Goal: Find contact information: Find contact information

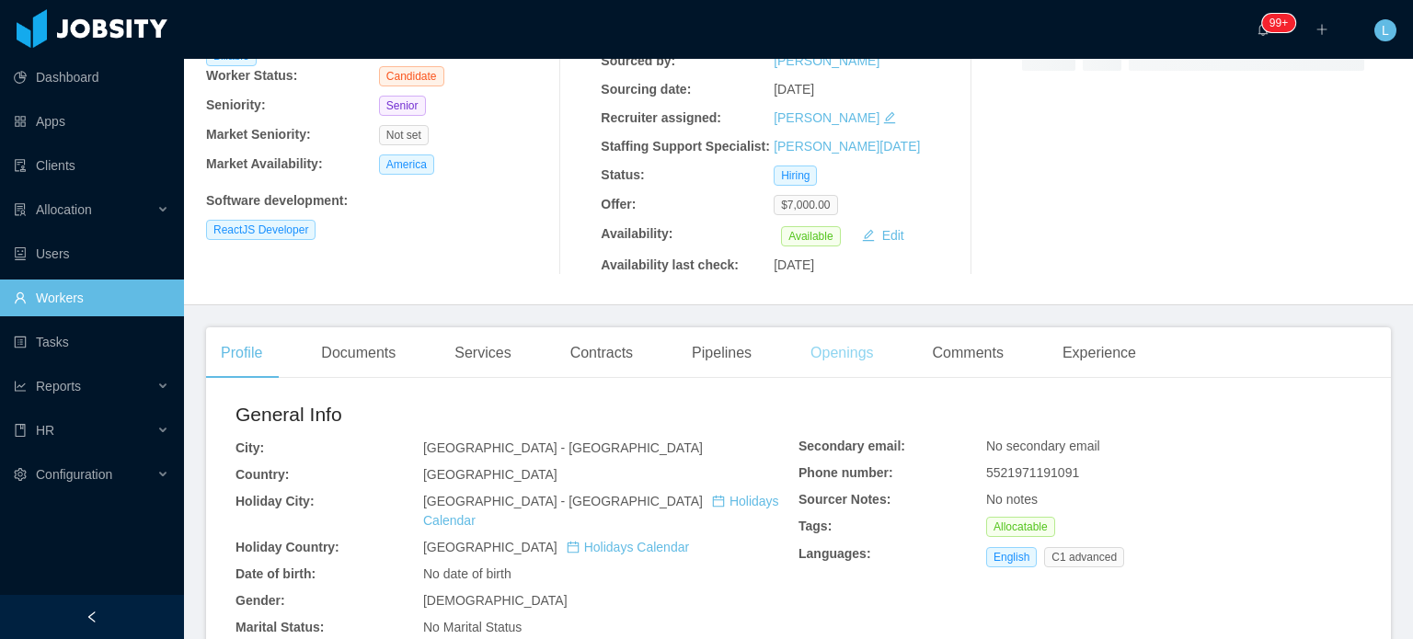
scroll to position [276, 0]
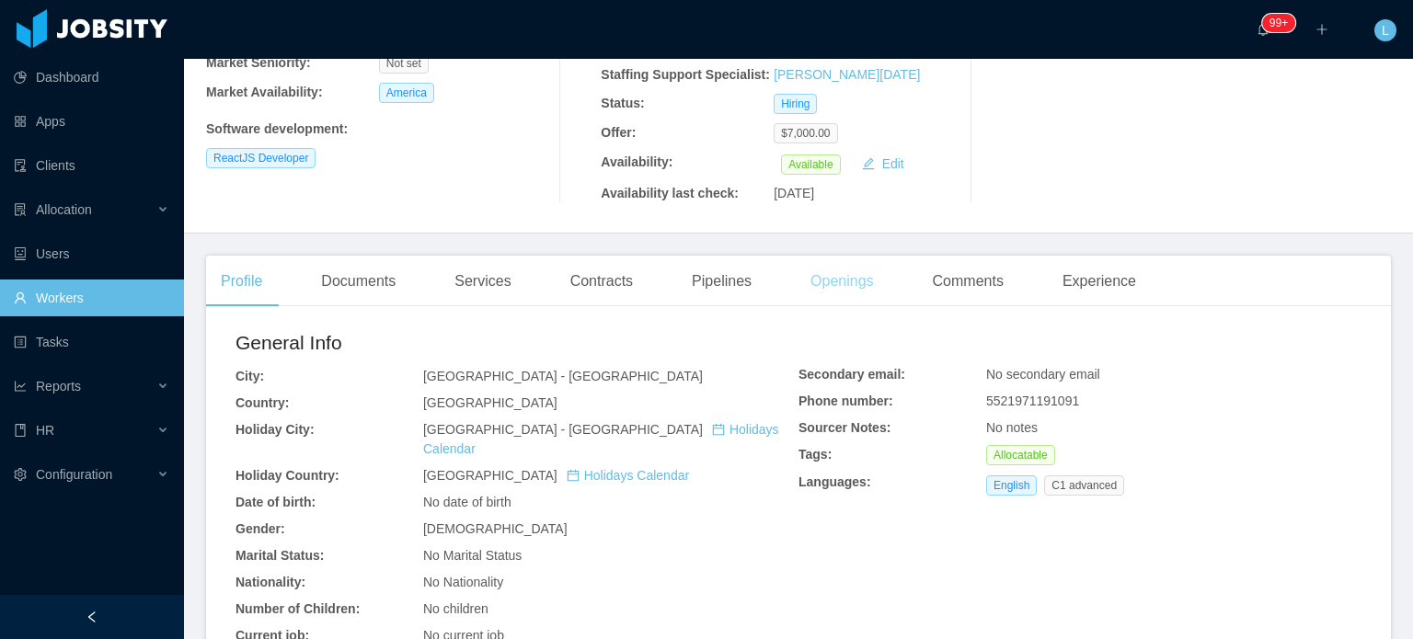
click at [843, 284] on div "Openings" at bounding box center [842, 282] width 93 height 52
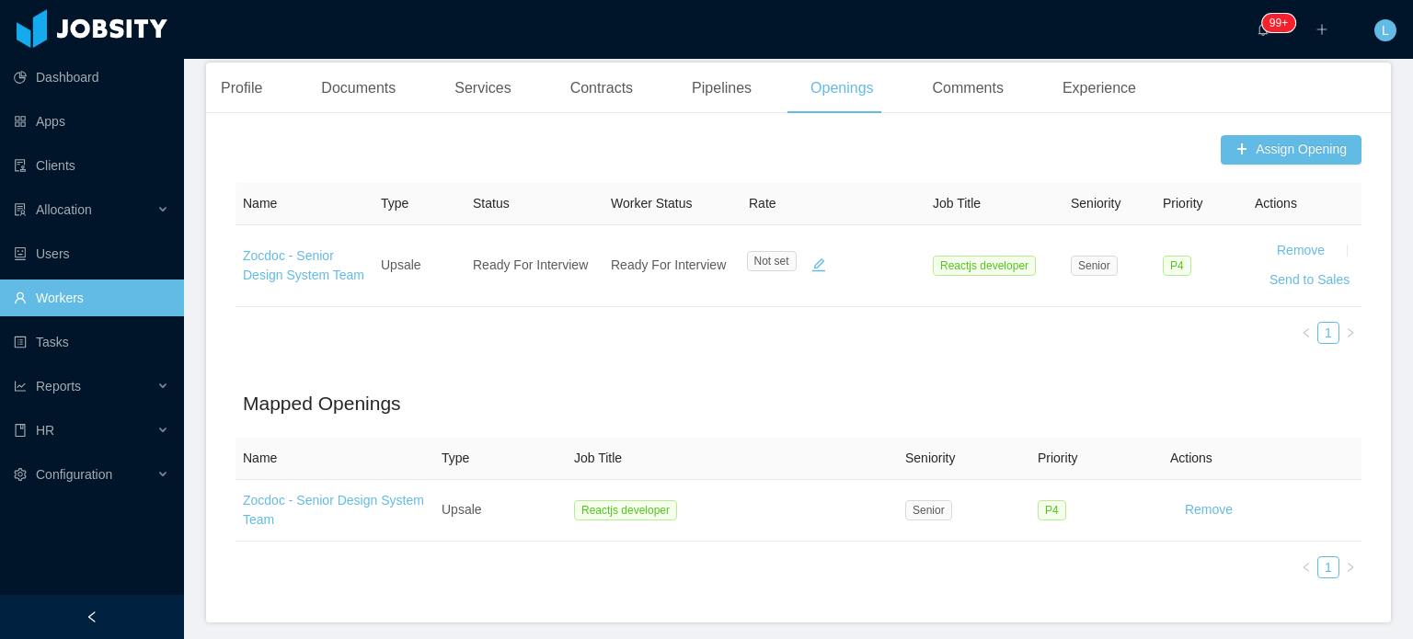
scroll to position [552, 0]
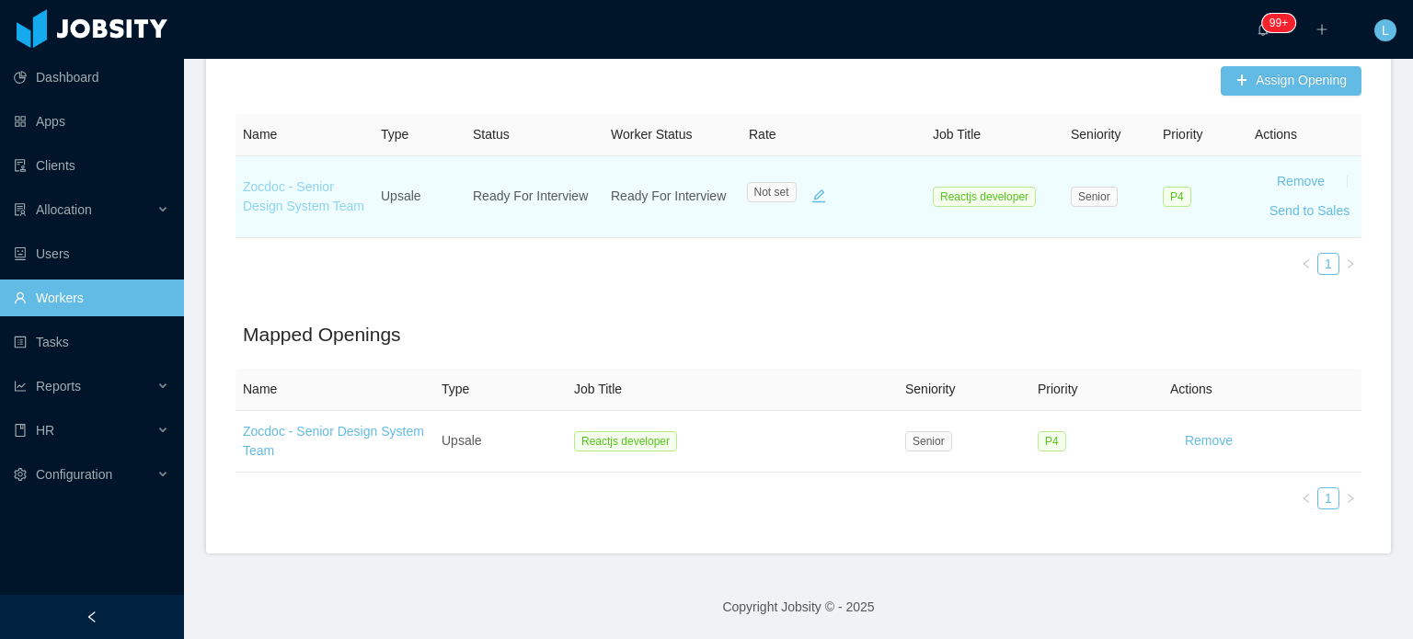
click at [280, 198] on link "Zocdoc - Senior Design System Team" at bounding box center [303, 196] width 121 height 34
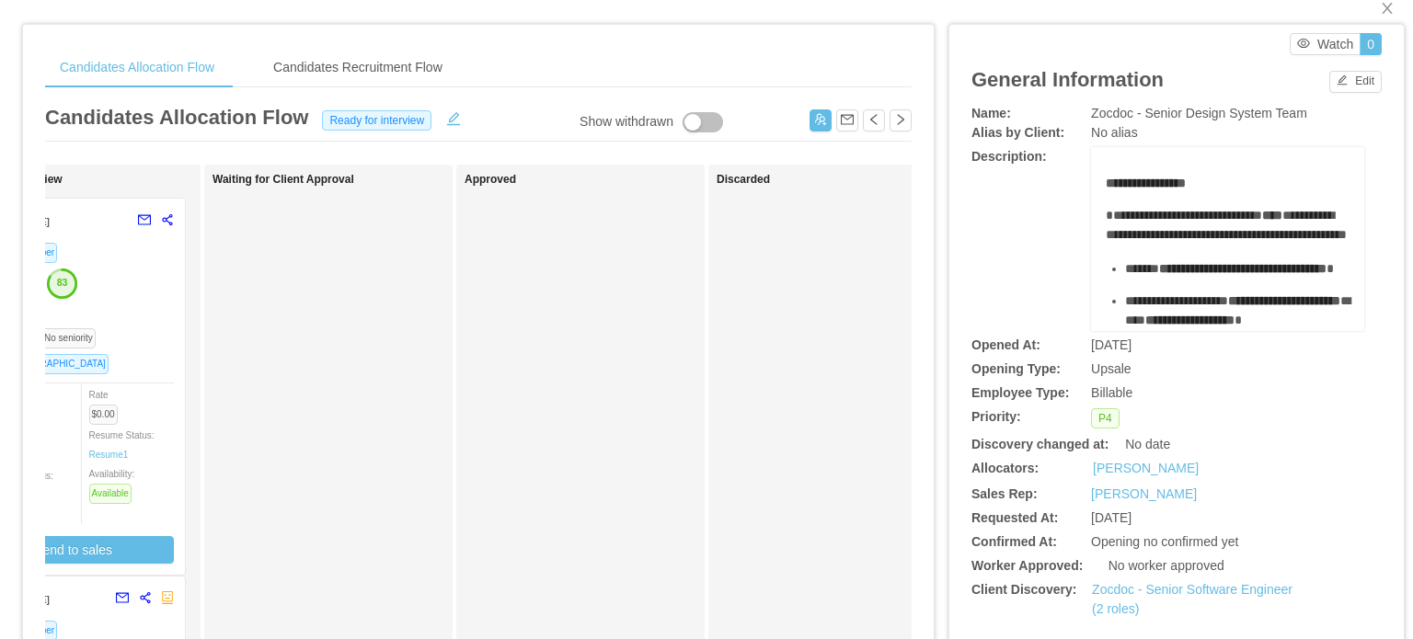
scroll to position [20, 0]
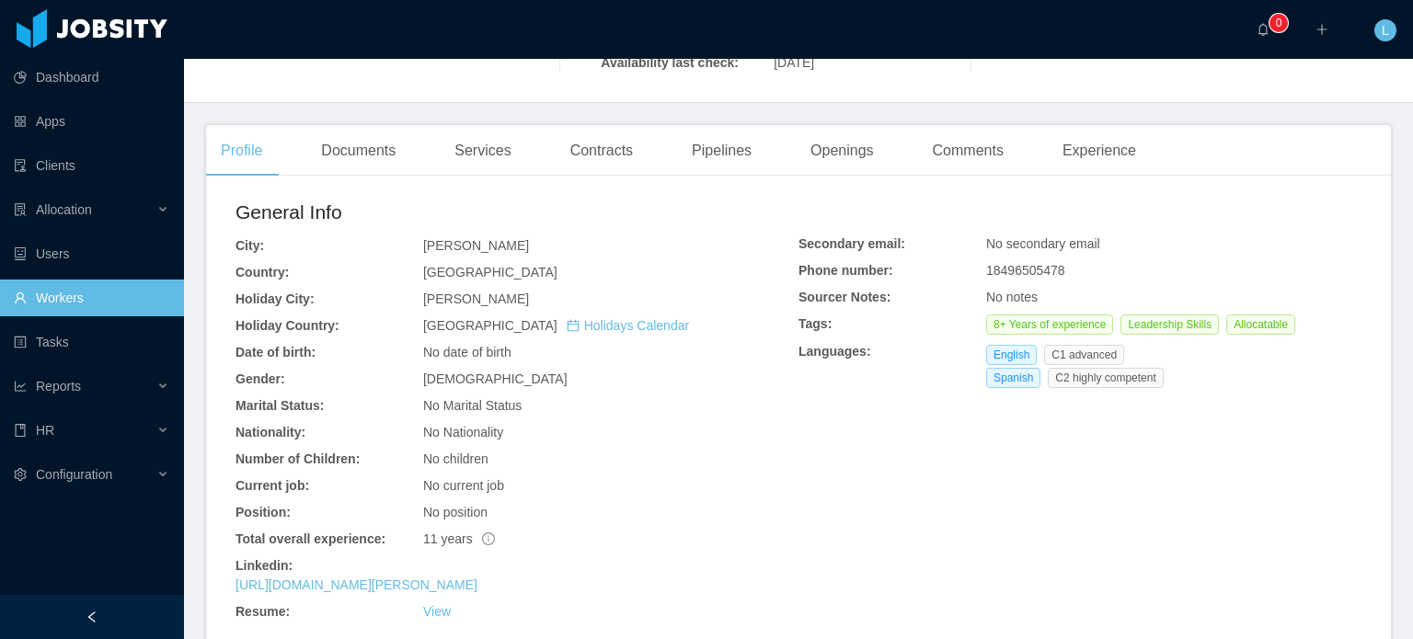
scroll to position [460, 0]
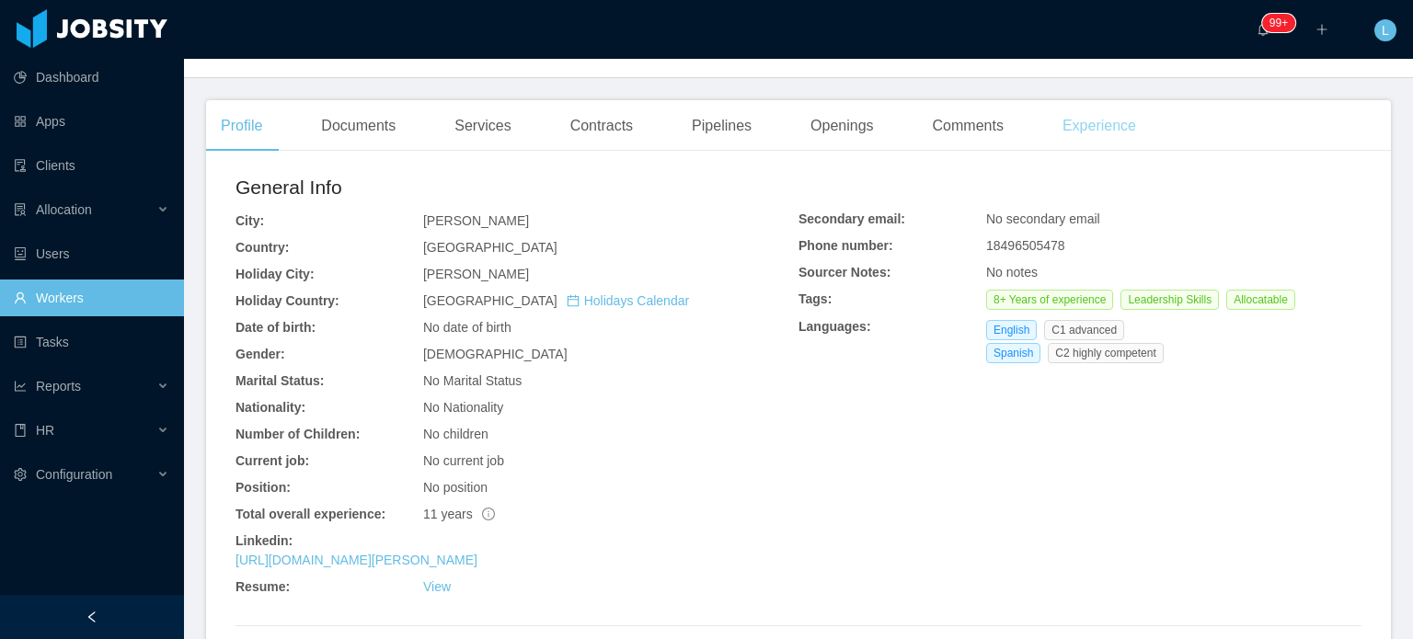
click at [1104, 123] on div "Experience" at bounding box center [1099, 126] width 103 height 52
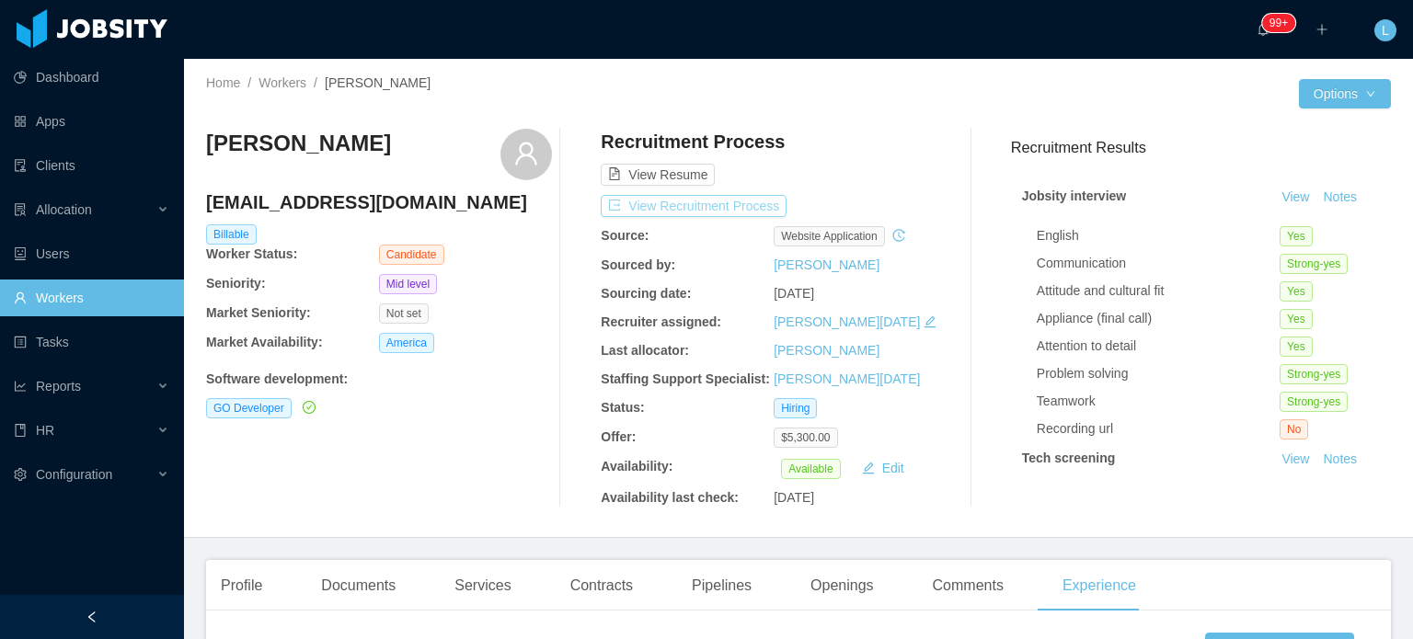
click at [731, 213] on button "View Recruitment Process" at bounding box center [694, 206] width 186 height 22
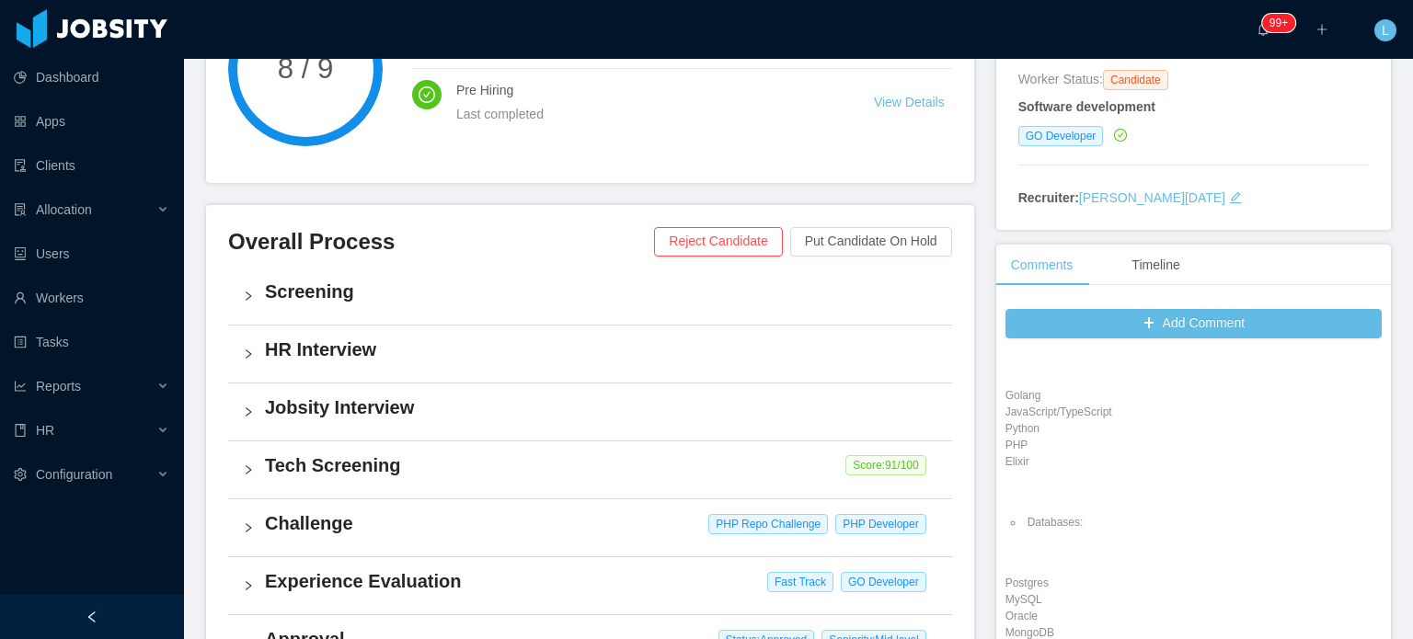
scroll to position [1932, 0]
click at [980, 452] on div "Current status: Hiring Stop Watching 1 8 / 9 Hire Next task Complete Task Pre H…" at bounding box center [601, 532] width 790 height 1236
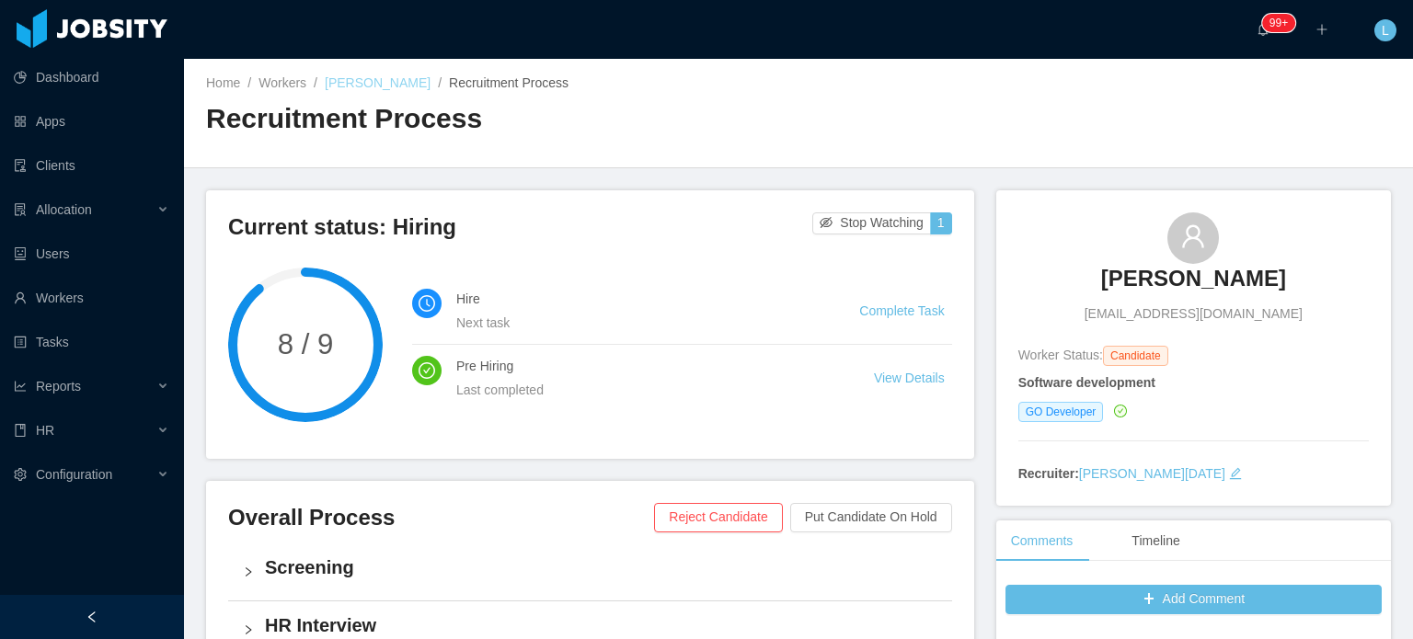
click at [415, 81] on link "Kedin Ezequiel Cuevas Soto" at bounding box center [378, 82] width 106 height 15
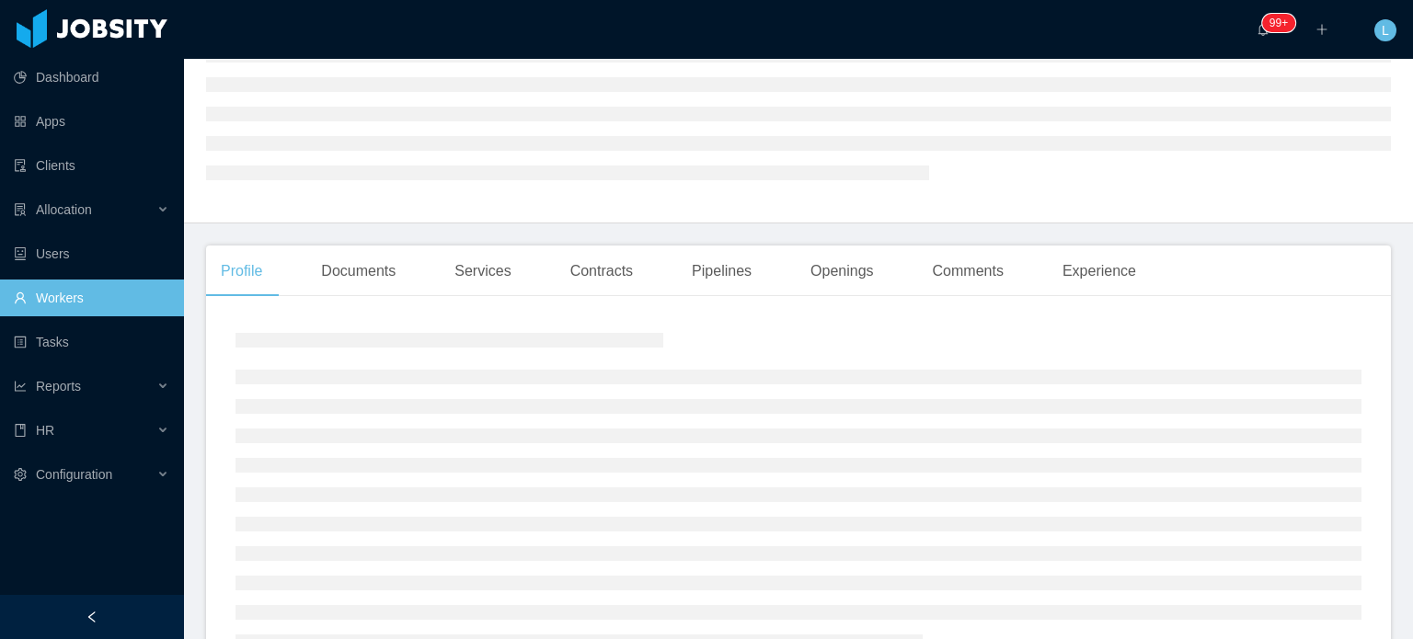
scroll to position [184, 0]
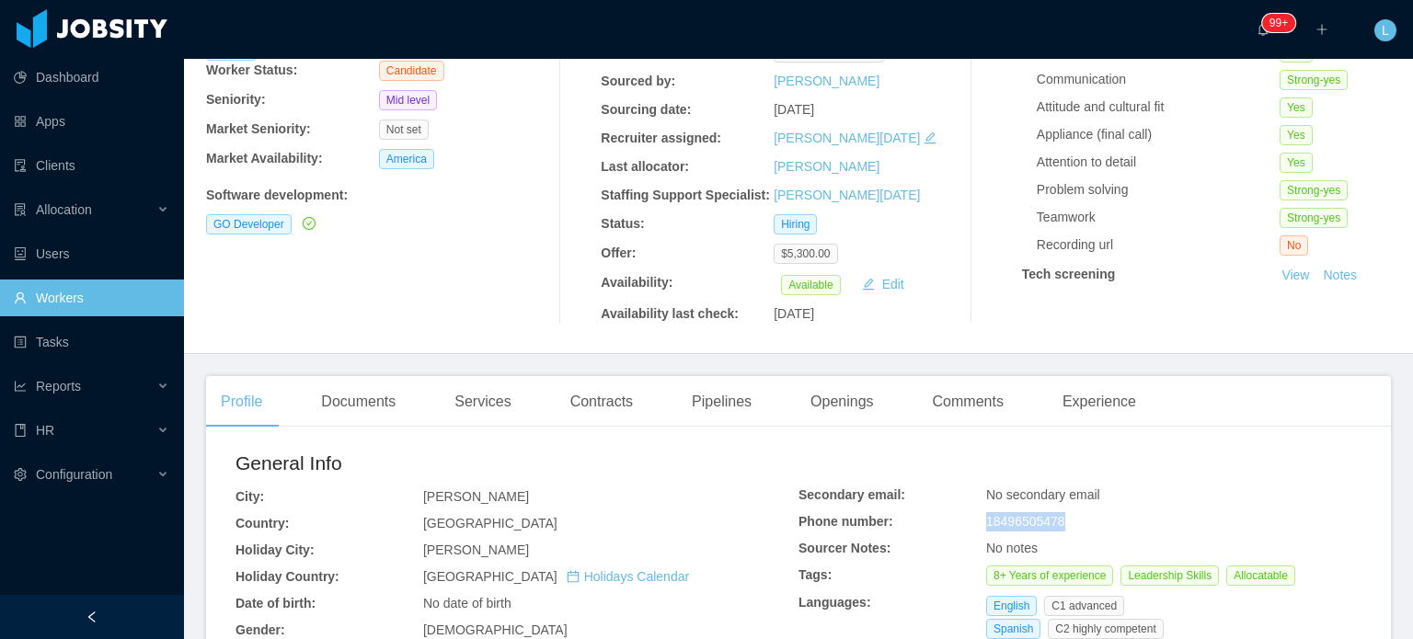
drag, startPoint x: 975, startPoint y: 522, endPoint x: 1062, endPoint y: 528, distance: 86.7
click at [1062, 528] on div "Secondary email: No secondary email Phone number: 18496505478 Sourcer Notes: No…" at bounding box center [1080, 566] width 563 height 161
copy div "18496505478"
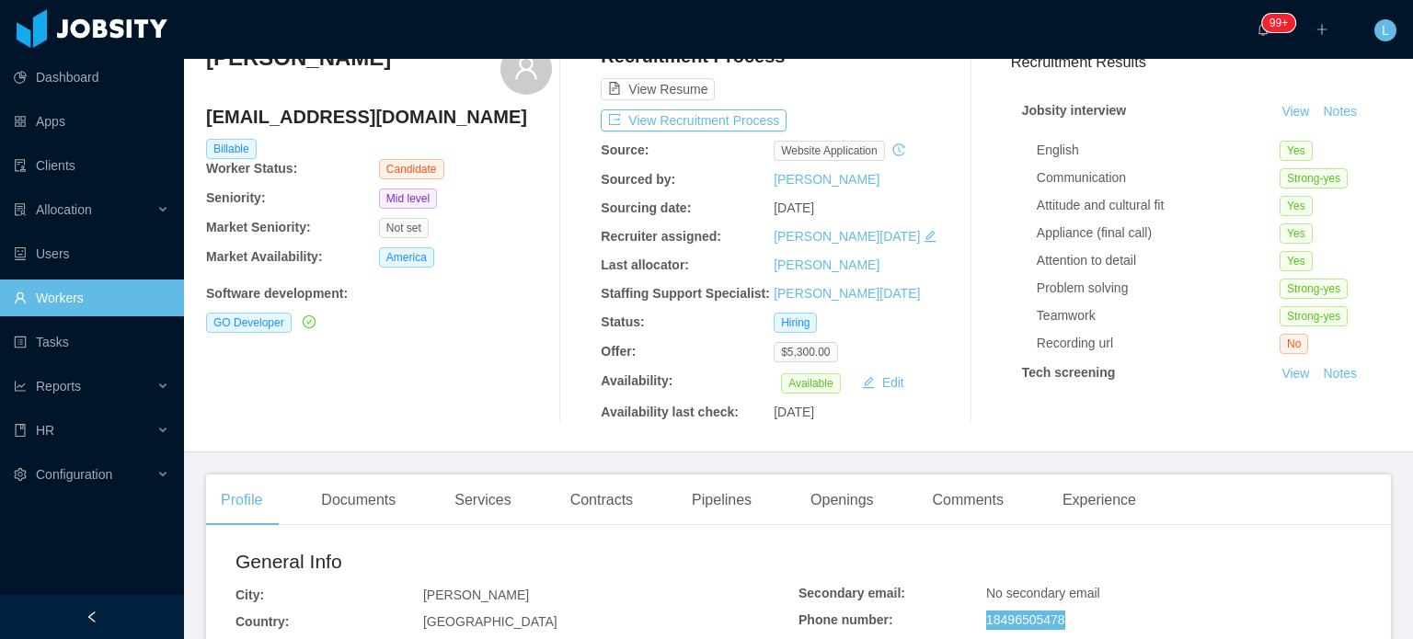
scroll to position [0, 0]
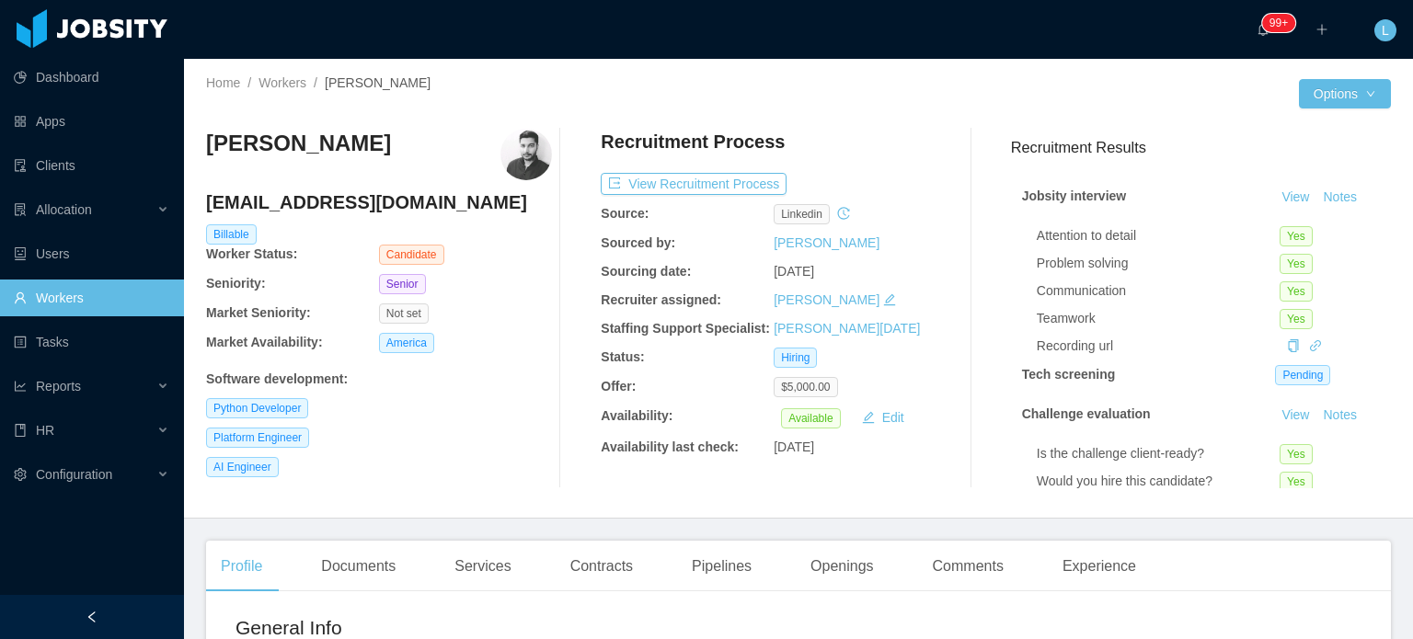
click at [403, 202] on h4 "[EMAIL_ADDRESS][DOMAIN_NAME]" at bounding box center [379, 203] width 346 height 26
copy h4 "[EMAIL_ADDRESS][DOMAIN_NAME]"
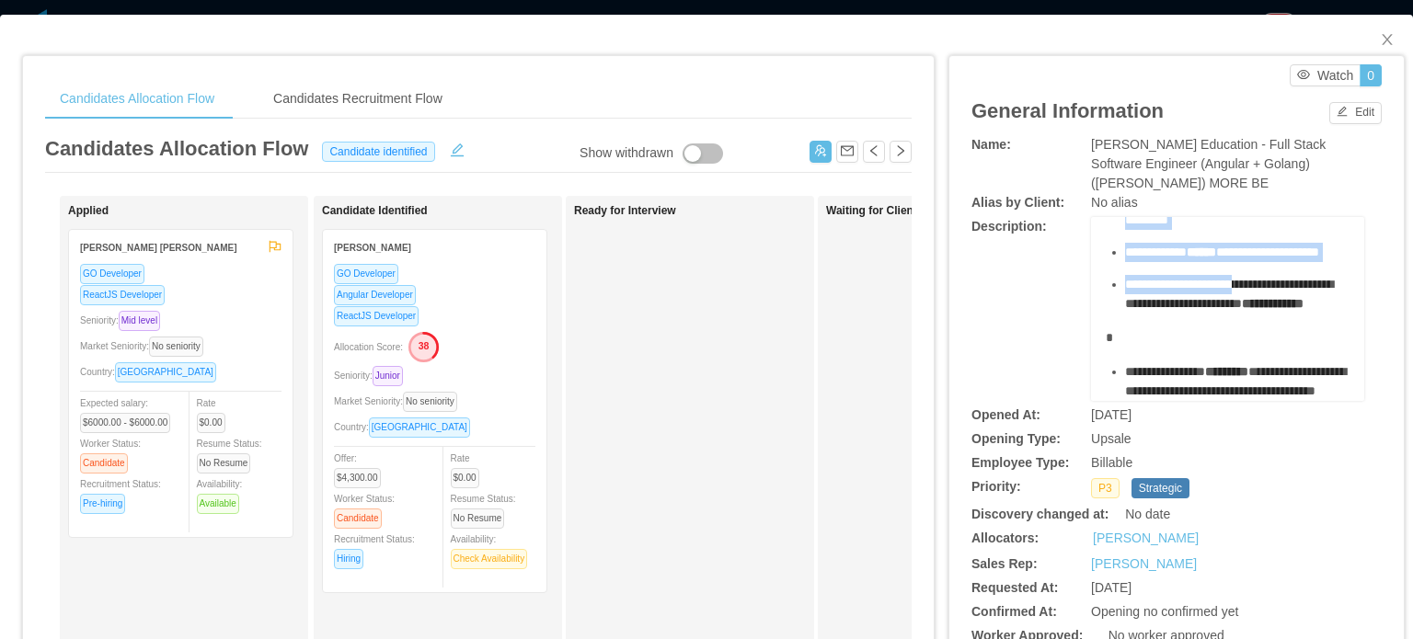
scroll to position [276, 0]
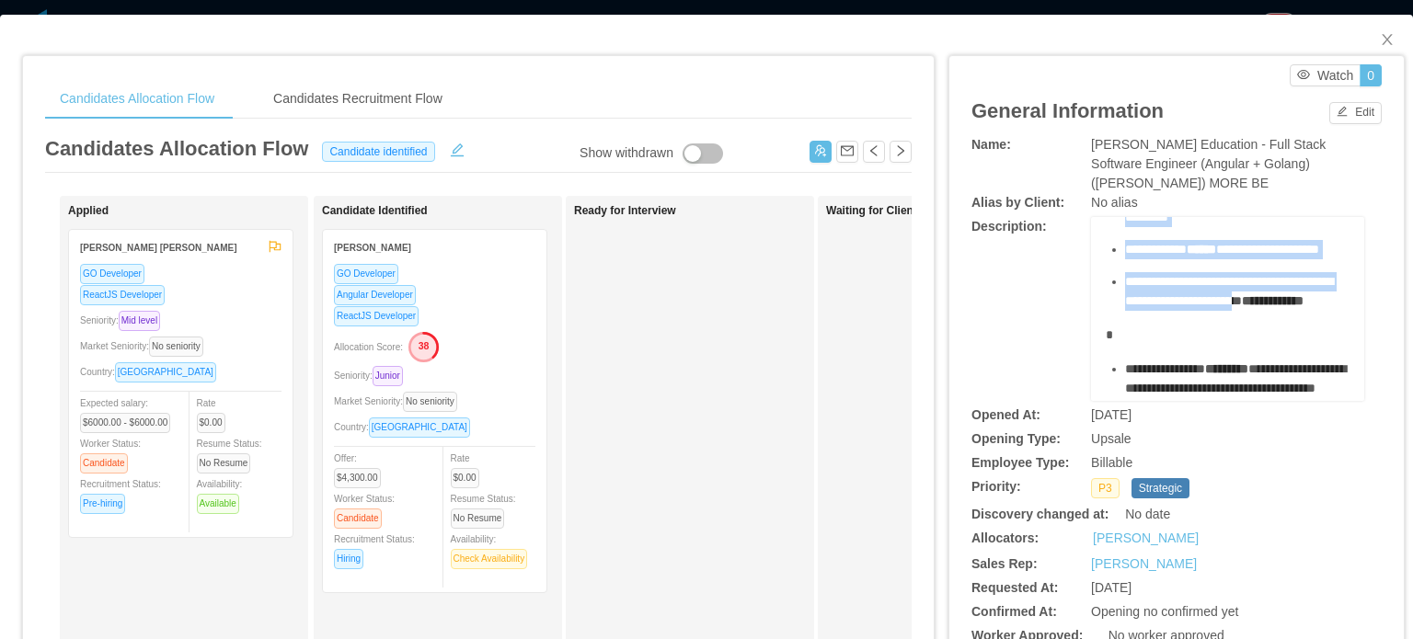
drag, startPoint x: 1113, startPoint y: 318, endPoint x: 1266, endPoint y: 355, distance: 157.1
click at [1267, 311] on ul "**********" at bounding box center [1228, 172] width 245 height 277
copy ul "**********"
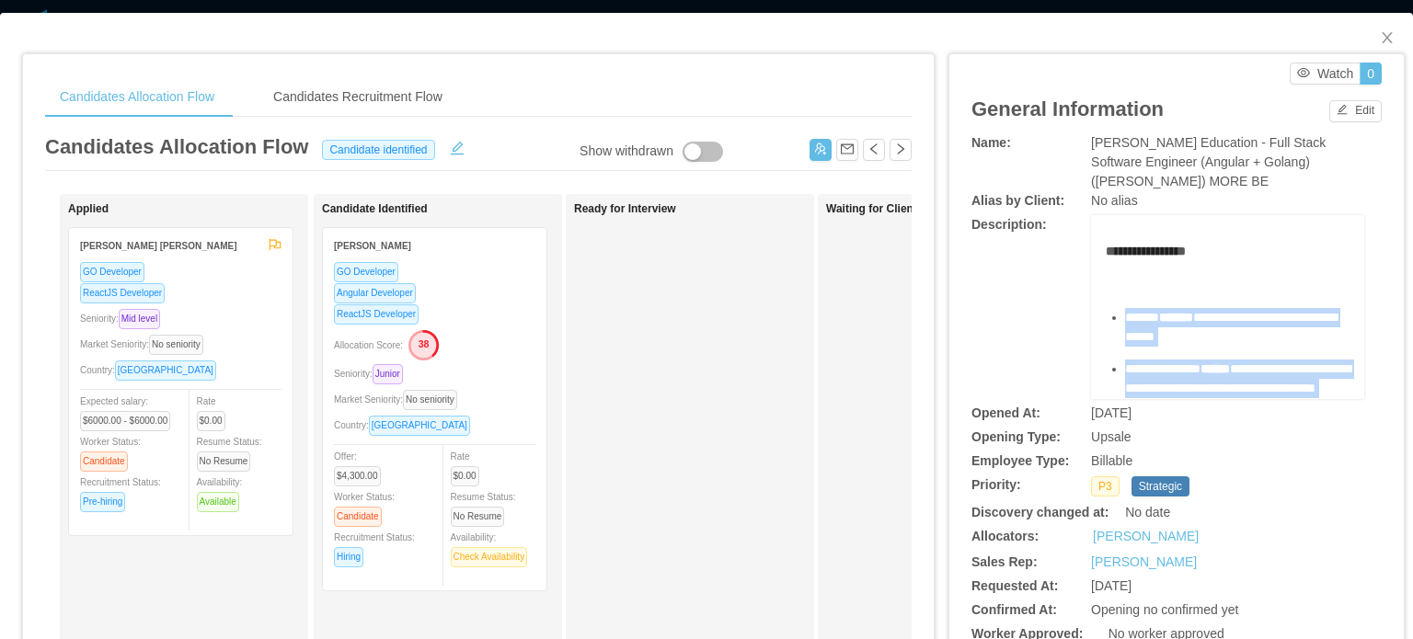
scroll to position [0, 0]
